Goal: Task Accomplishment & Management: Use online tool/utility

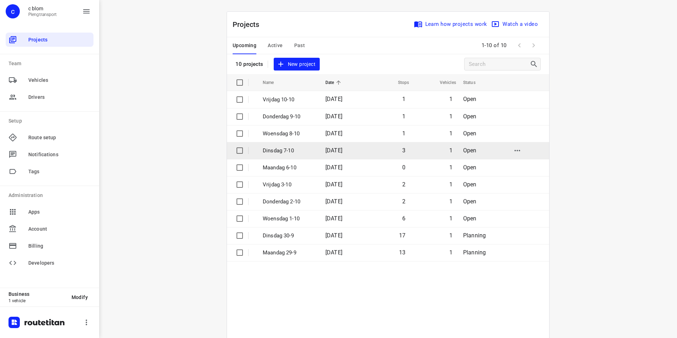
click at [295, 146] on td "Dinsdag 7-10" at bounding box center [288, 150] width 64 height 17
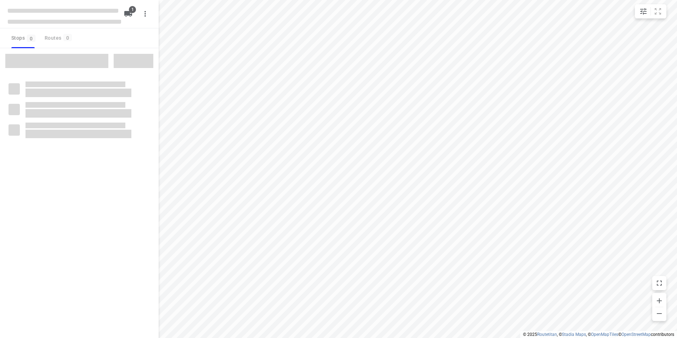
type input "distance"
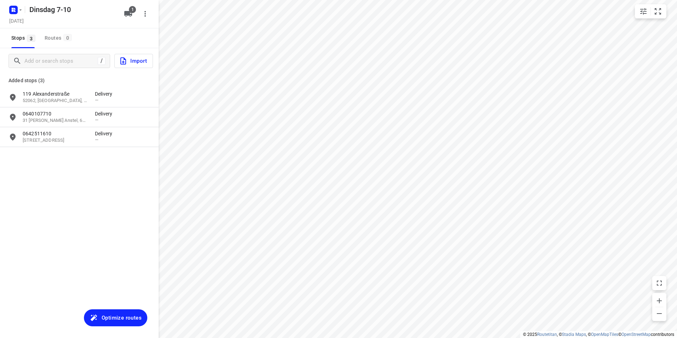
click at [34, 53] on div "/ Import" at bounding box center [79, 60] width 159 height 25
click at [33, 58] on input "Add or search stops" at bounding box center [60, 61] width 70 height 11
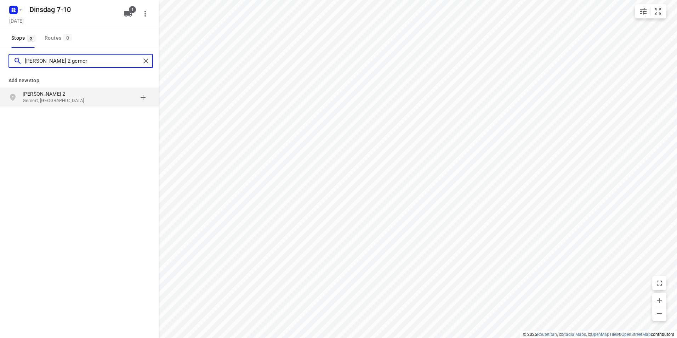
type input "[PERSON_NAME] 2 gemer"
click at [38, 95] on p "[PERSON_NAME] 2" at bounding box center [55, 93] width 65 height 7
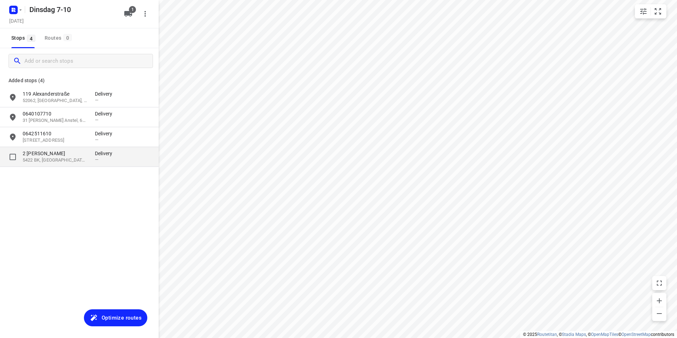
click at [49, 164] on div "2 [PERSON_NAME] 5422 BK, Gemert, NL Delivery —" at bounding box center [79, 157] width 159 height 20
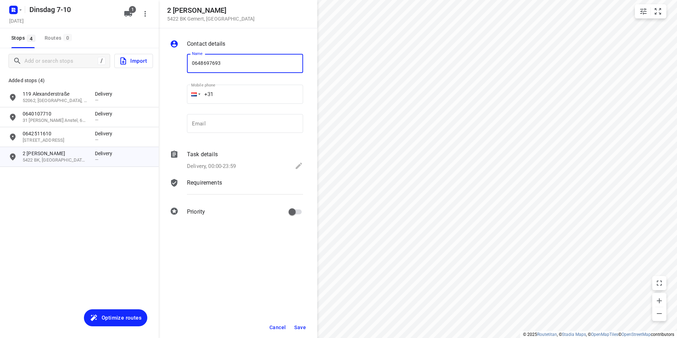
type input "0648697693"
click at [304, 324] on button "Save" at bounding box center [299, 327] width 17 height 13
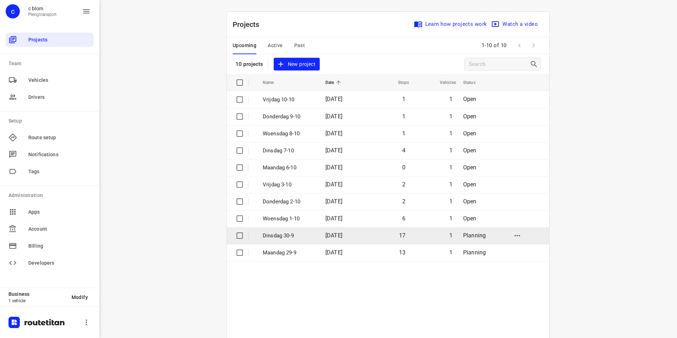
click at [360, 229] on td "[DATE]" at bounding box center [342, 235] width 45 height 17
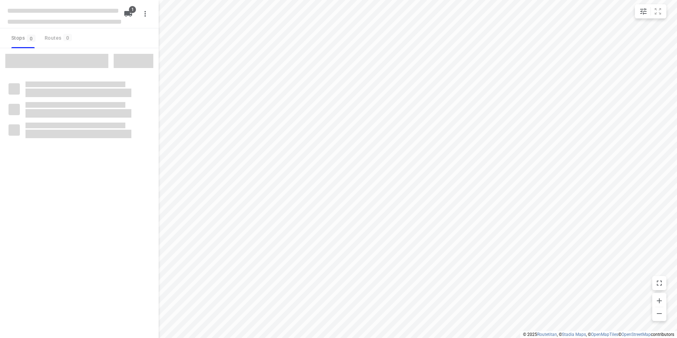
type input "distance"
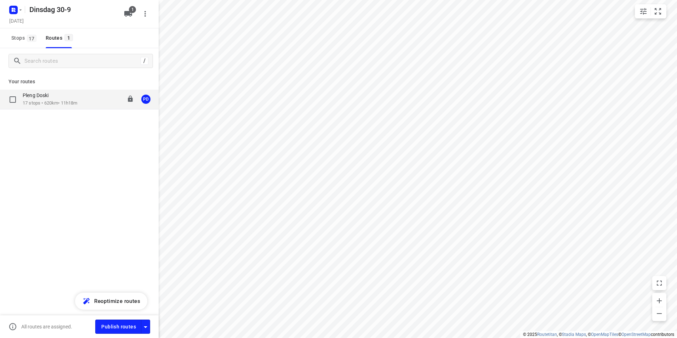
click at [64, 103] on p "17 stops • 620km • 11h18m" at bounding box center [50, 103] width 55 height 7
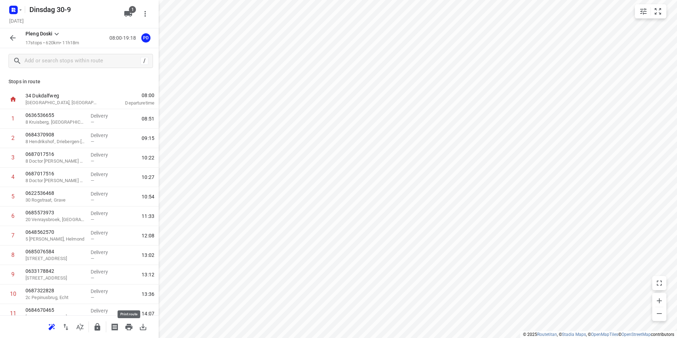
click at [128, 328] on icon "button" at bounding box center [129, 327] width 8 height 8
click at [126, 324] on icon "button" at bounding box center [129, 327] width 8 height 8
click at [50, 61] on input "text" at bounding box center [88, 61] width 127 height 11
click at [62, 65] on input "text" at bounding box center [88, 61] width 127 height 11
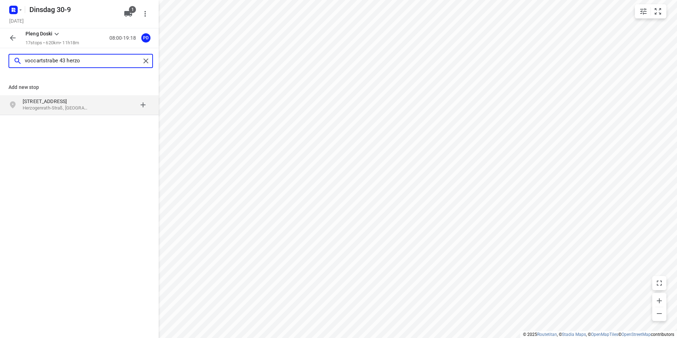
type input "voccartstrabe 43 herzo"
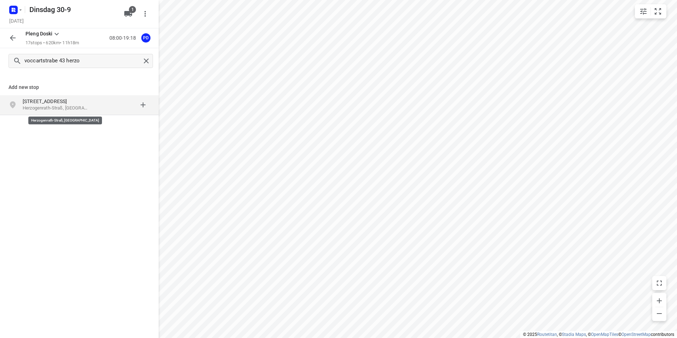
click at [66, 107] on p "Herzogenrath-Straß, [GEOGRAPHIC_DATA]" at bounding box center [55, 108] width 65 height 7
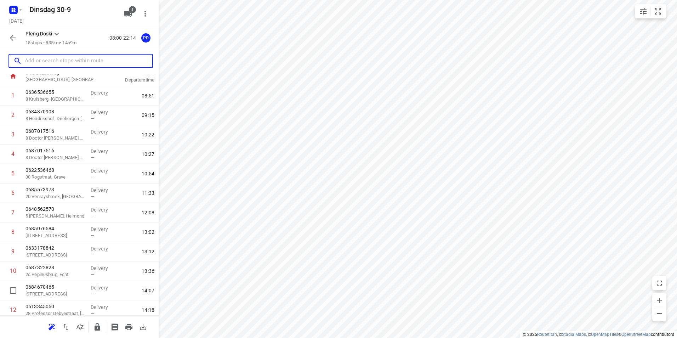
scroll to position [164, 0]
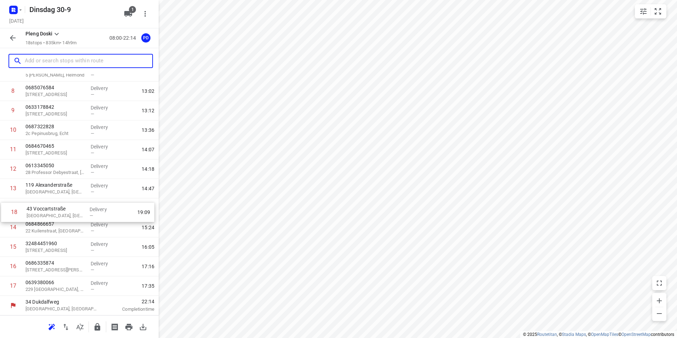
drag, startPoint x: 67, startPoint y: 289, endPoint x: 69, endPoint y: 214, distance: 75.8
click at [69, 214] on div "1 0636536655 8 [PERSON_NAME], [GEOGRAPHIC_DATA] Delivery — 08:51 2 0684370908 8…" at bounding box center [79, 120] width 159 height 351
drag, startPoint x: 45, startPoint y: 212, endPoint x: 45, endPoint y: 190, distance: 22.3
click at [45, 190] on div "1 0636536655 8 [PERSON_NAME], [GEOGRAPHIC_DATA] Delivery — 08:51 2 0684370908 8…" at bounding box center [79, 120] width 159 height 351
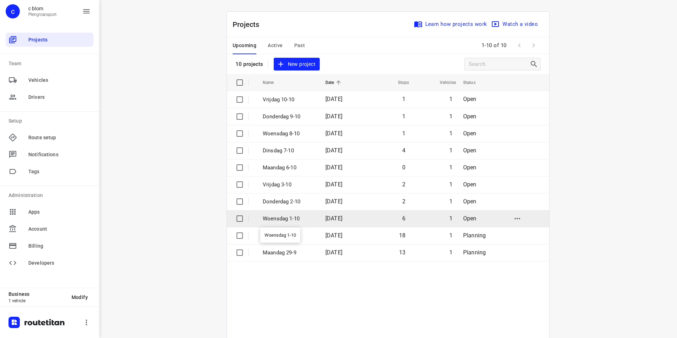
click at [286, 217] on p "Woensdag 1-10" at bounding box center [289, 219] width 52 height 8
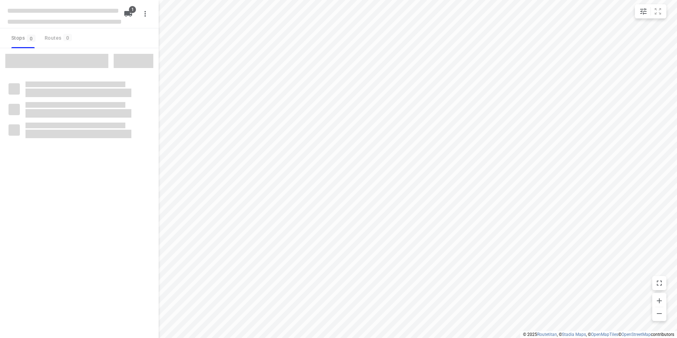
type input "distance"
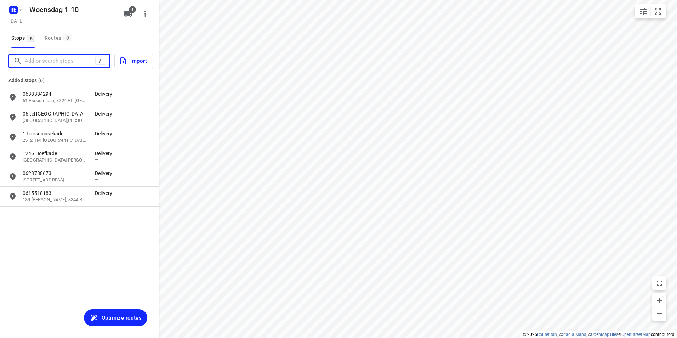
click at [67, 64] on input "Add or search stops" at bounding box center [60, 61] width 70 height 11
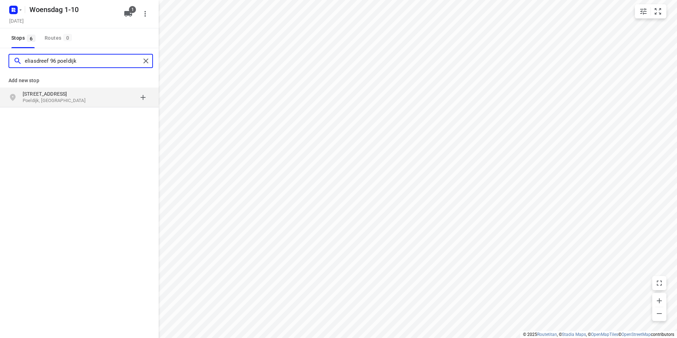
type input "eliasdreef 96 poeldijk"
click at [90, 100] on div "[STREET_ADDRESS]" at bounding box center [59, 97] width 72 height 14
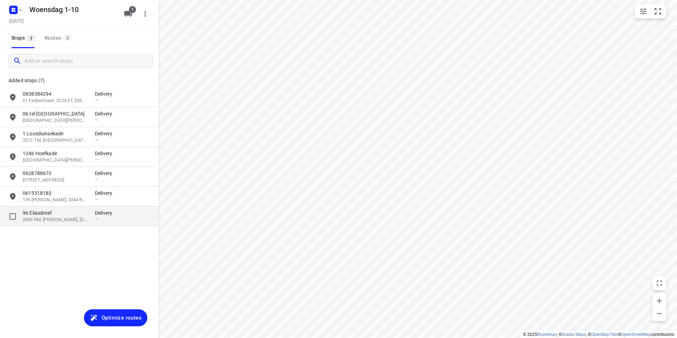
click at [81, 214] on p "96 Eliasdreef" at bounding box center [55, 212] width 65 height 7
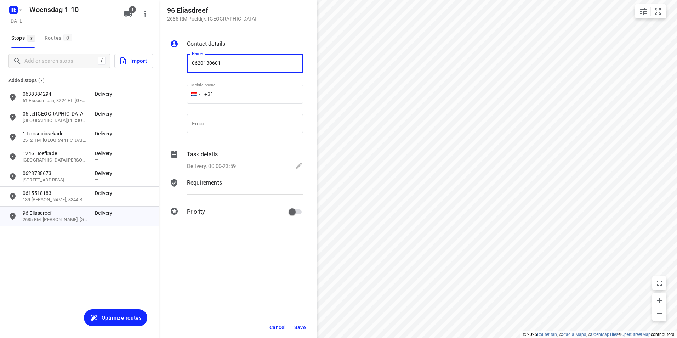
type input "0620130601"
click at [299, 325] on span "Save" at bounding box center [300, 327] width 12 height 6
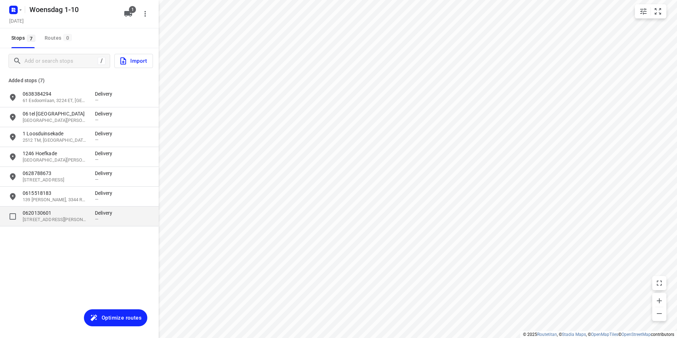
click at [89, 220] on div "0620130601 96 [STREET_ADDRESS][PERSON_NAME]" at bounding box center [59, 216] width 72 height 14
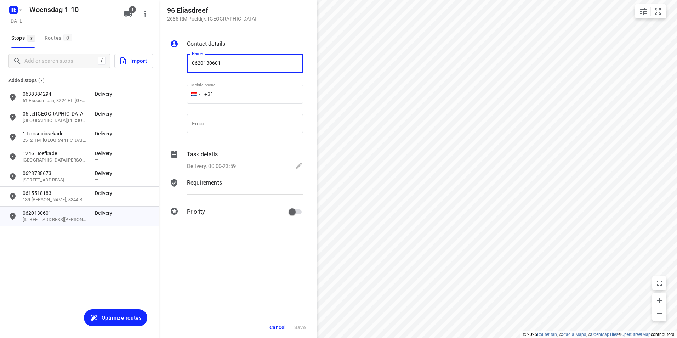
click at [275, 329] on span "Cancel" at bounding box center [278, 327] width 16 height 6
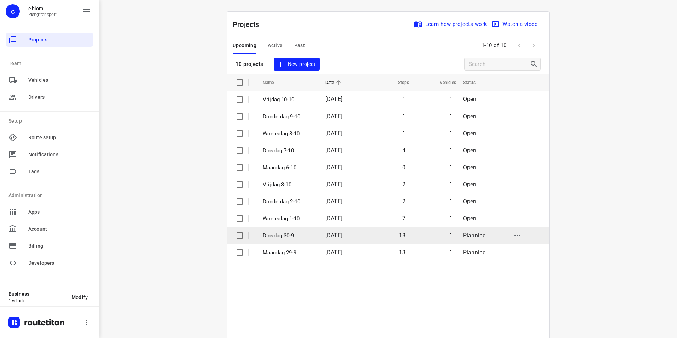
click at [433, 238] on td "1" at bounding box center [433, 235] width 47 height 17
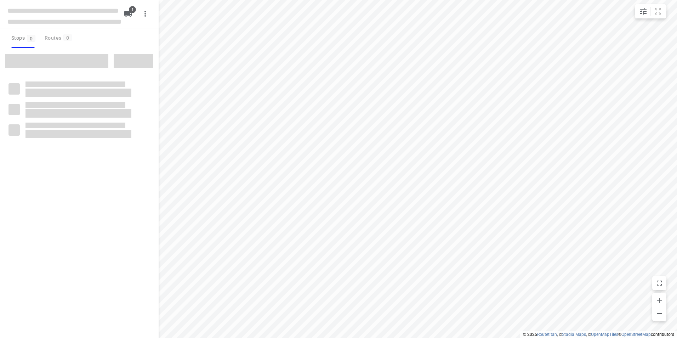
type input "distance"
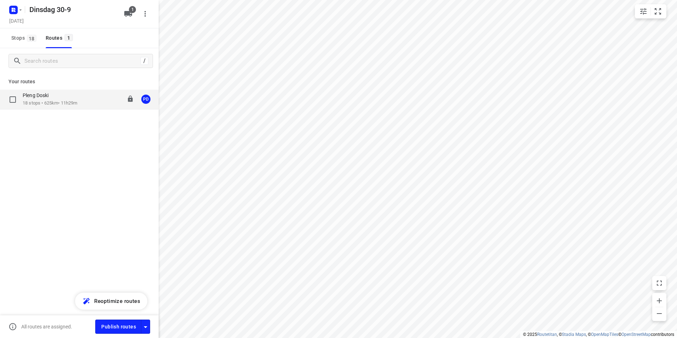
click at [62, 109] on div "Pleng Doski 18 stops • 625km • 11h29m 08:00-19:34 PD" at bounding box center [79, 100] width 159 height 20
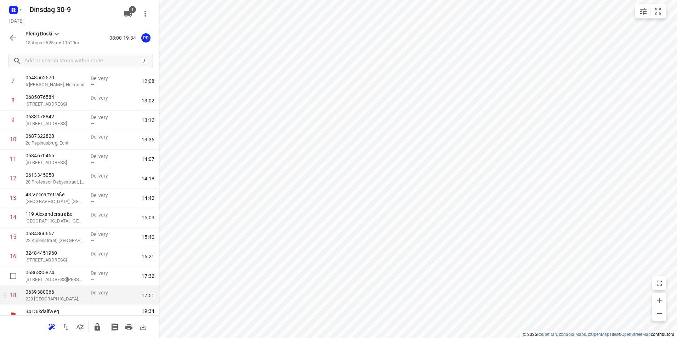
scroll to position [164, 0]
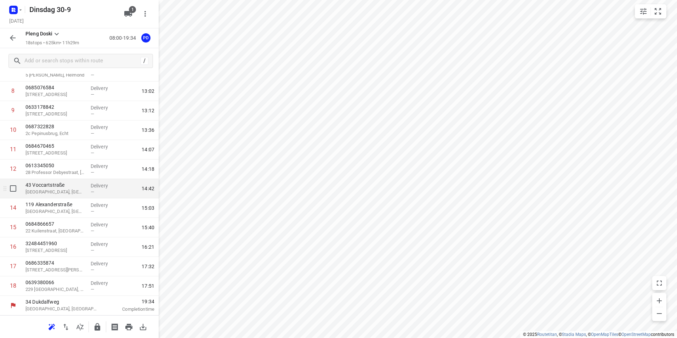
click at [44, 192] on p "[GEOGRAPHIC_DATA], [GEOGRAPHIC_DATA]" at bounding box center [54, 191] width 59 height 7
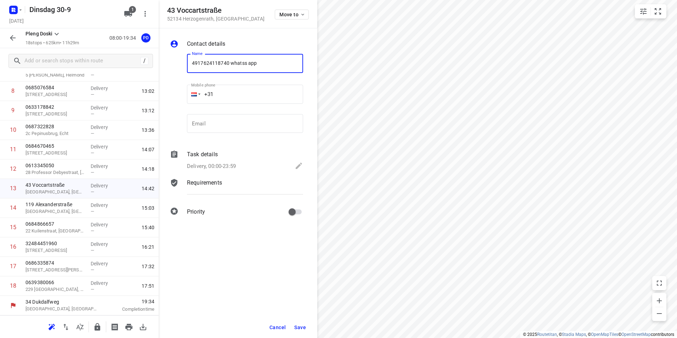
type input "4917624118740 whatss app"
click at [300, 326] on span "Save" at bounding box center [300, 327] width 12 height 6
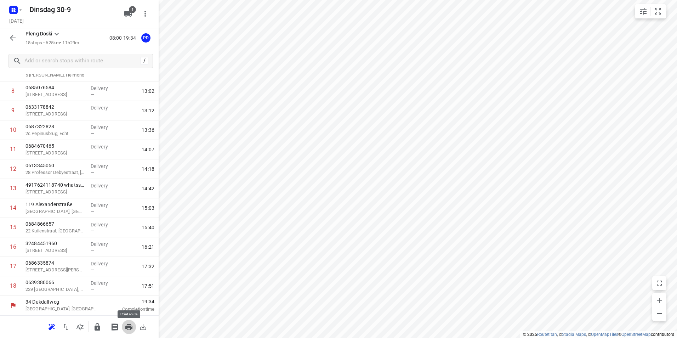
click at [129, 327] on icon "button" at bounding box center [128, 327] width 7 height 6
